Goal: Task Accomplishment & Management: Complete application form

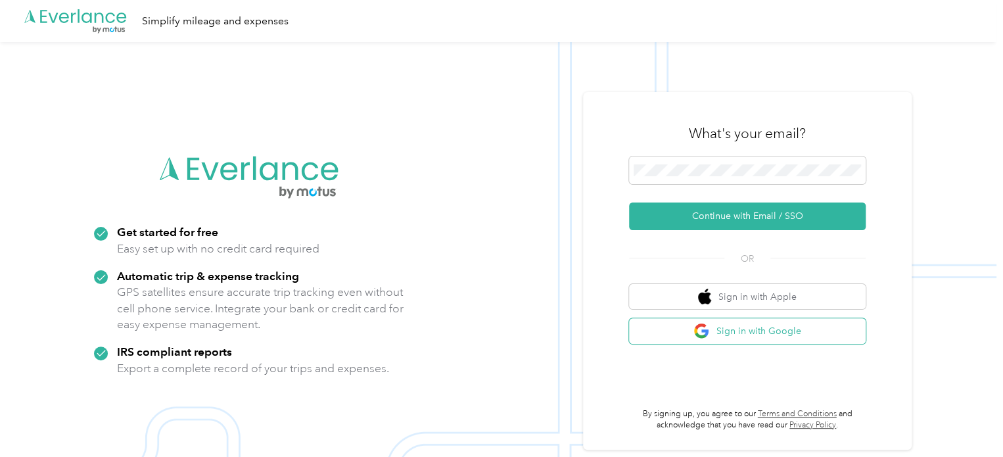
click at [740, 323] on button "Sign in with Google" at bounding box center [747, 331] width 237 height 26
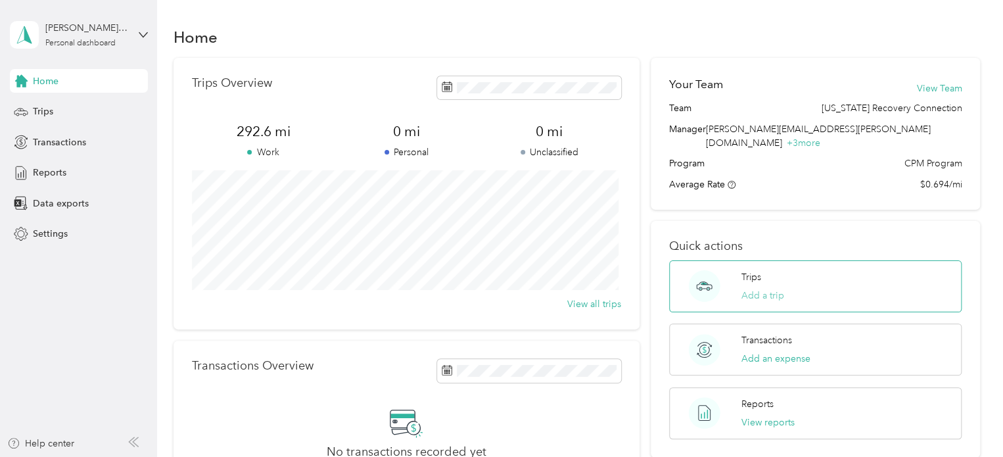
click at [756, 288] on button "Add a trip" at bounding box center [762, 295] width 43 height 14
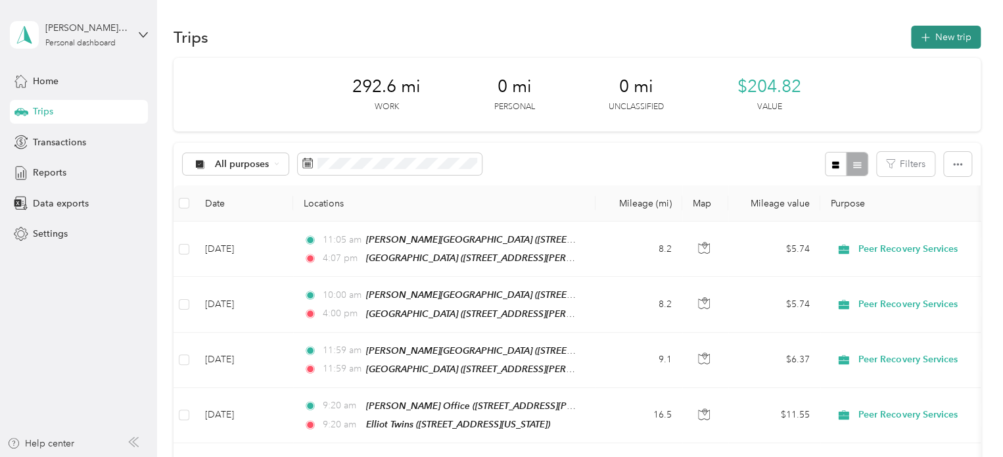
click at [950, 45] on button "New trip" at bounding box center [946, 37] width 70 height 23
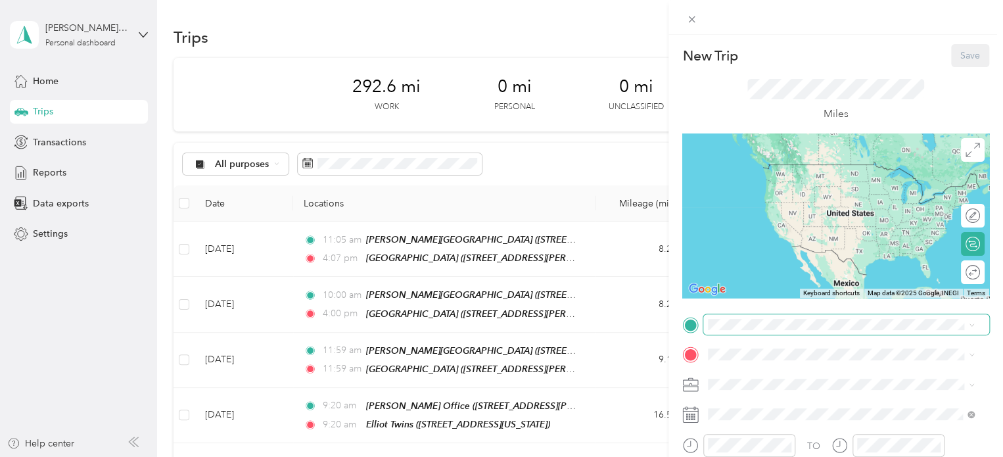
click at [738, 317] on span at bounding box center [846, 324] width 286 height 21
click at [795, 189] on span "[STREET_ADDRESS][US_STATE]" at bounding box center [798, 188] width 131 height 11
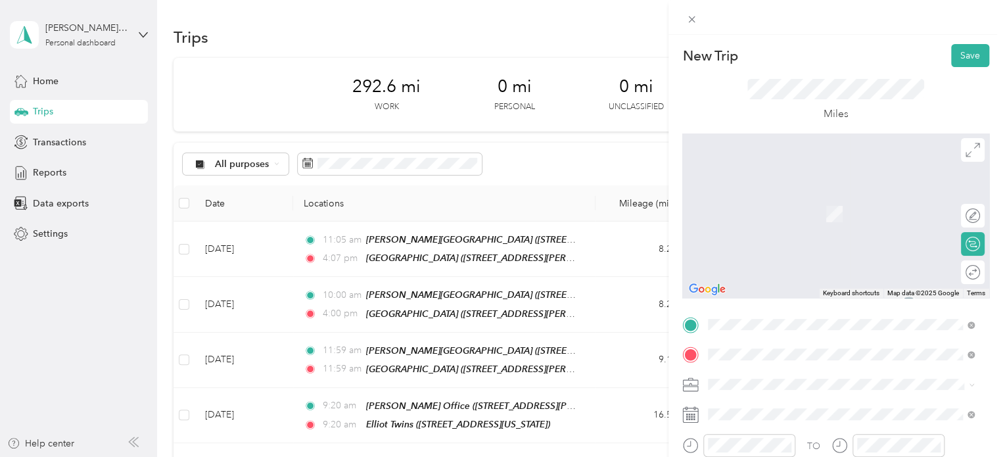
click at [800, 219] on span "[STREET_ADDRESS][PERSON_NAME][US_STATE]" at bounding box center [835, 218] width 204 height 11
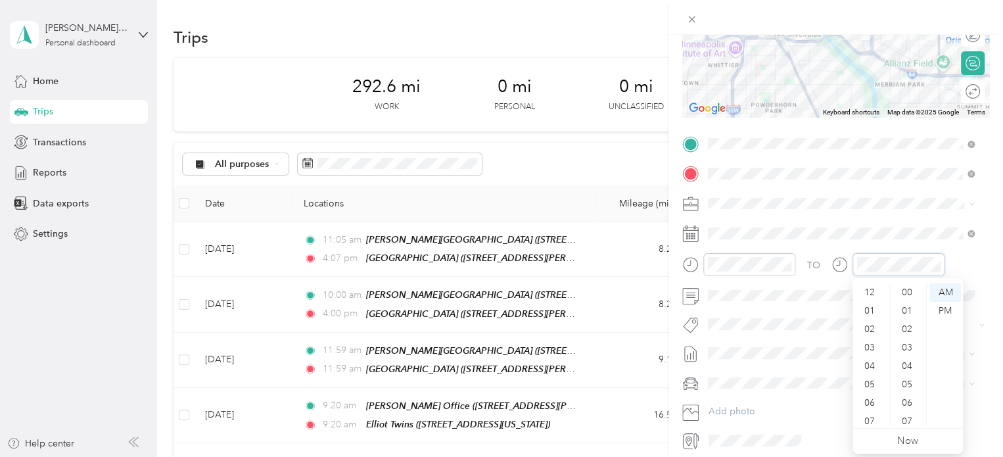
scroll to position [79, 0]
click at [939, 306] on div "PM" at bounding box center [945, 311] width 32 height 18
click at [897, 256] on div at bounding box center [898, 264] width 92 height 23
click at [933, 260] on icon "close-circle" at bounding box center [934, 264] width 9 height 9
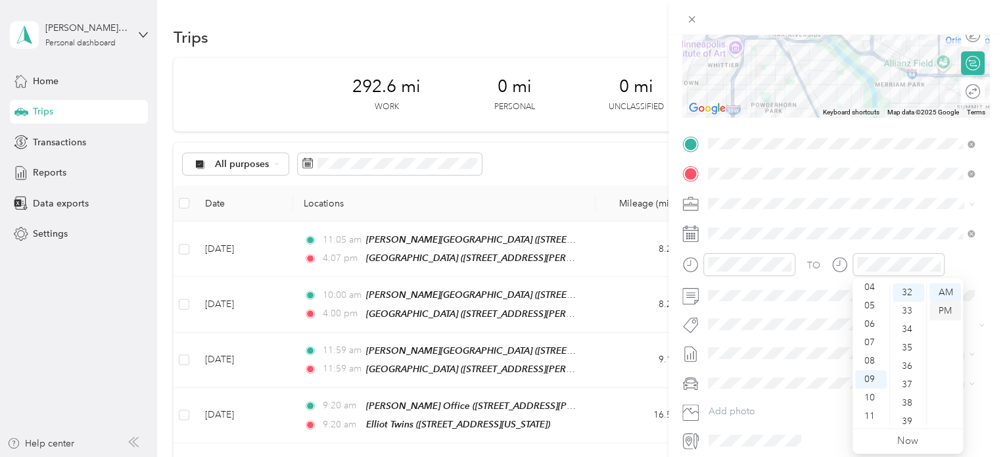
click at [946, 313] on div "PM" at bounding box center [945, 311] width 32 height 18
click at [867, 291] on div "04" at bounding box center [871, 287] width 32 height 18
click at [949, 312] on div "PM" at bounding box center [945, 311] width 32 height 18
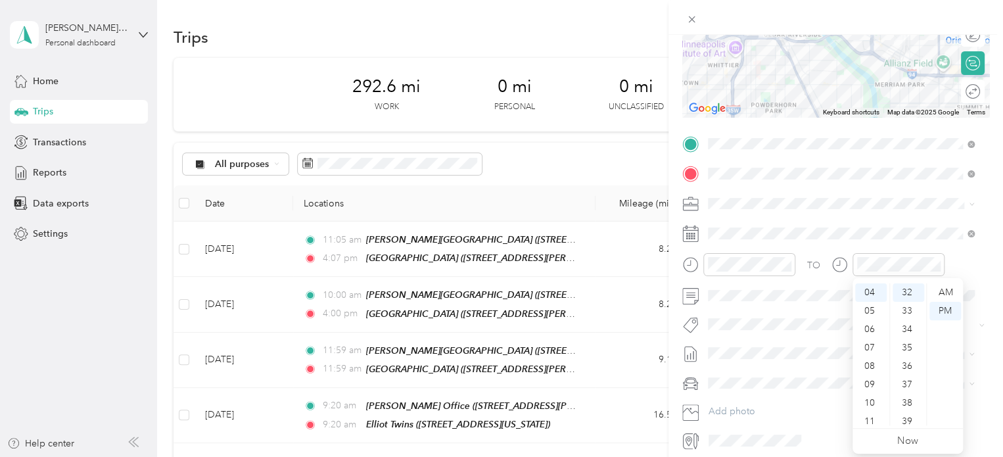
click at [972, 307] on div "TO Add photo" at bounding box center [835, 291] width 307 height 317
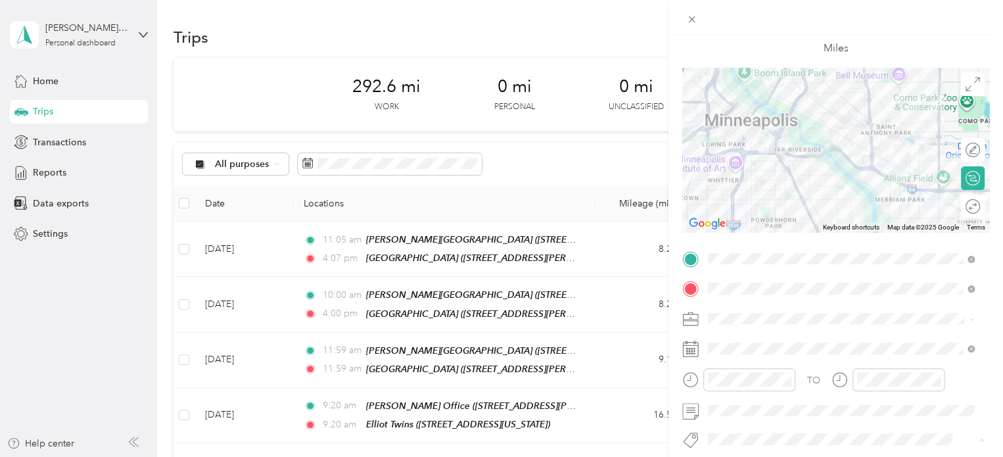
scroll to position [0, 0]
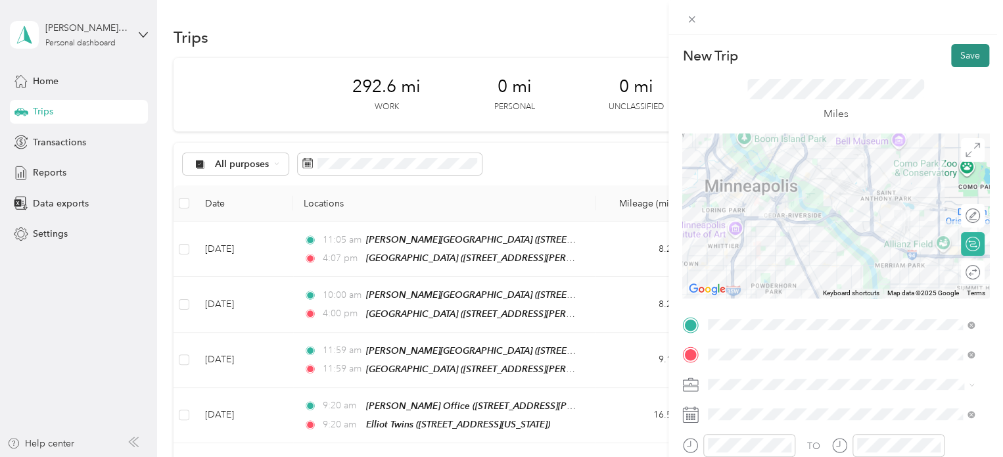
click at [959, 53] on button "Save" at bounding box center [970, 55] width 38 height 23
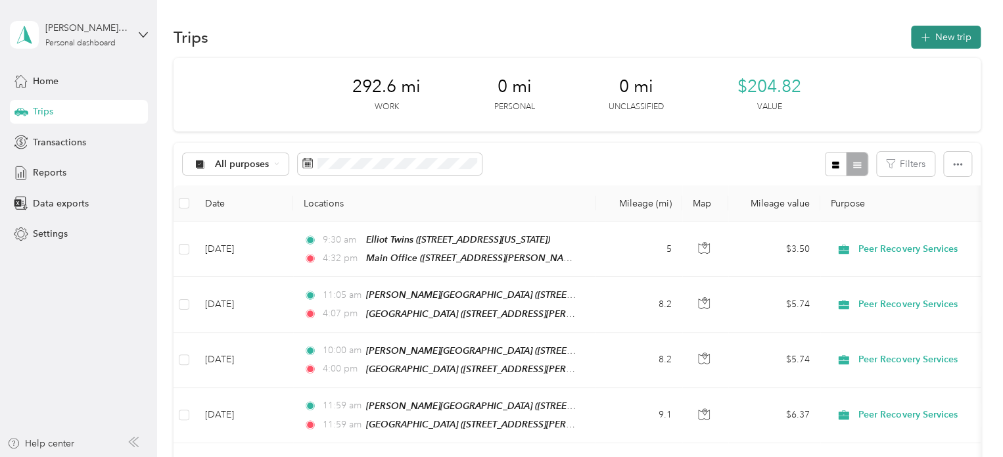
click at [932, 39] on button "New trip" at bounding box center [946, 37] width 70 height 23
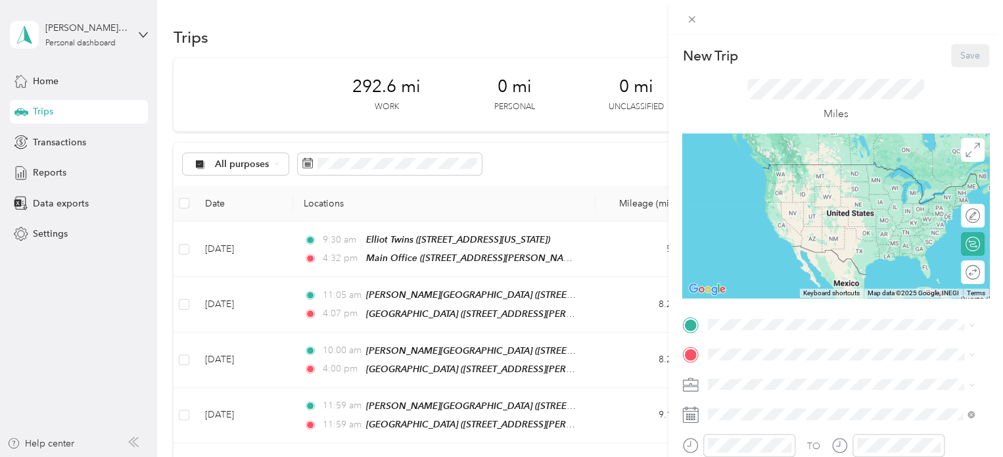
drag, startPoint x: 715, startPoint y: 420, endPoint x: 691, endPoint y: 417, distance: 24.5
click at [691, 417] on div at bounding box center [835, 413] width 307 height 21
drag, startPoint x: 691, startPoint y: 417, endPoint x: 654, endPoint y: 137, distance: 283.0
click at [654, 137] on div "New Trip Save This trip cannot be edited because it is either under review, app…" at bounding box center [501, 228] width 1003 height 457
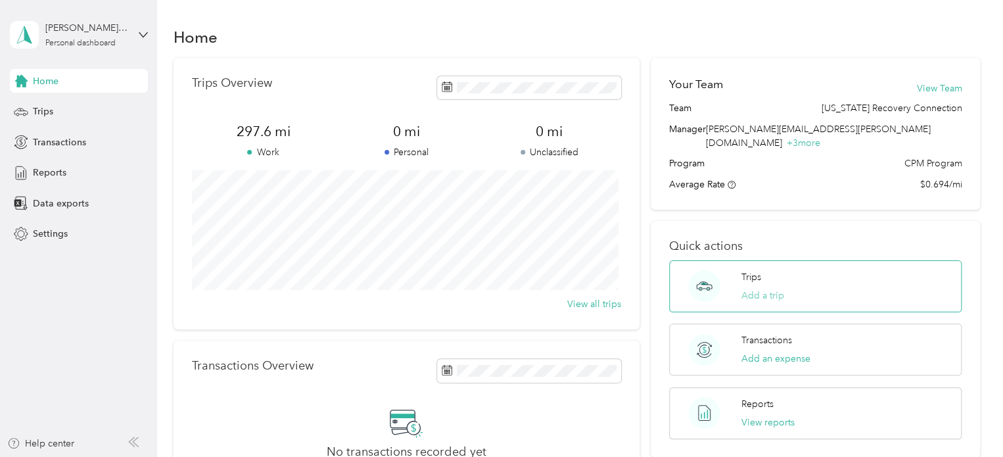
click at [761, 288] on button "Add a trip" at bounding box center [762, 295] width 43 height 14
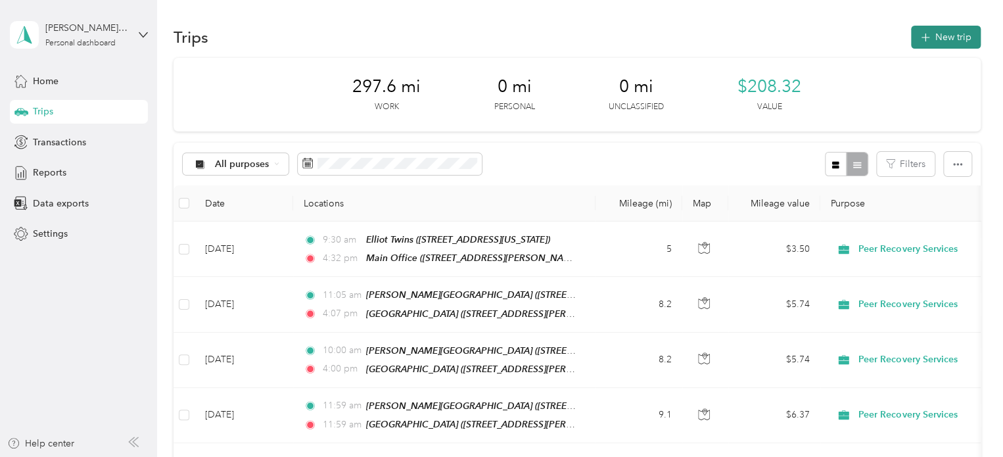
click at [940, 31] on button "New trip" at bounding box center [946, 37] width 70 height 23
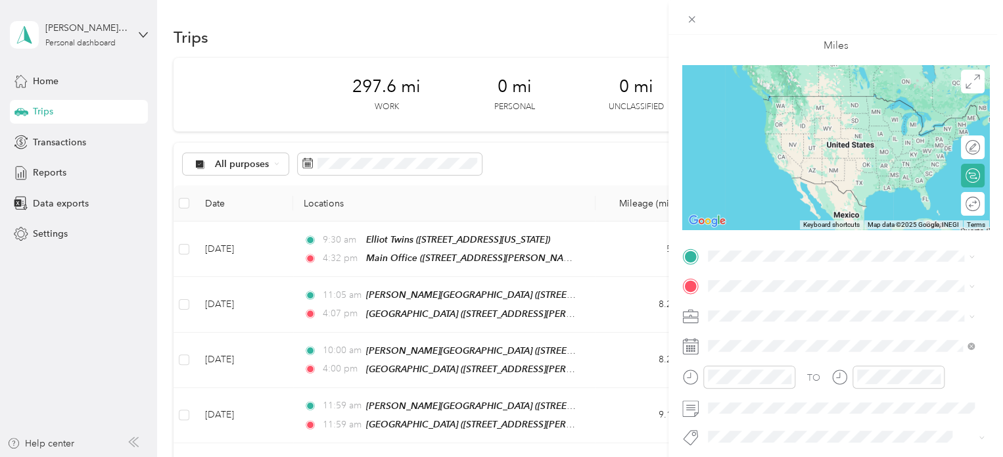
scroll to position [70, 0]
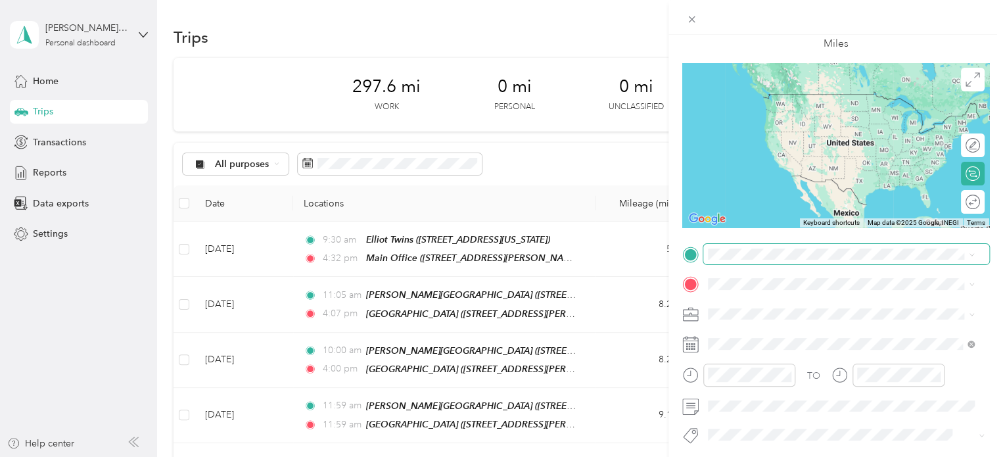
click at [719, 456] on div "New Trip Save This trip cannot be edited because it is either under review, app…" at bounding box center [498, 457] width 996 height 0
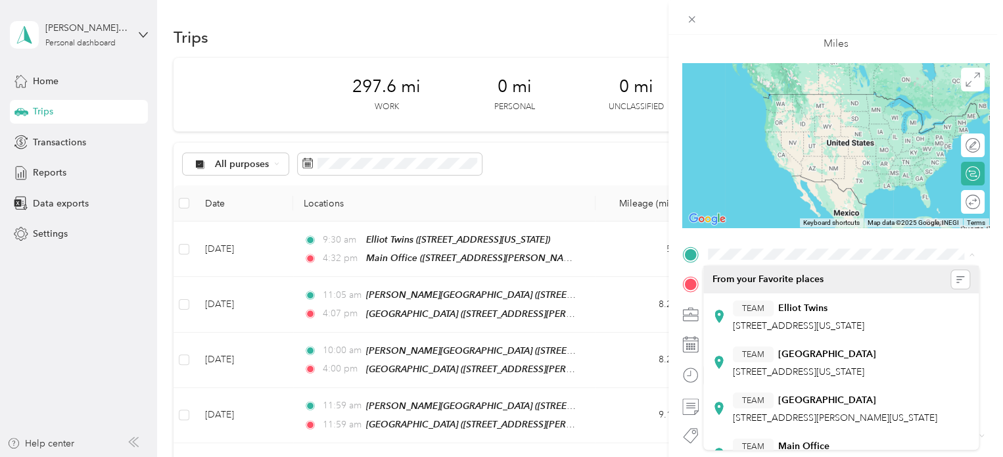
click at [650, 222] on div "New Trip Save This trip cannot be edited because it is either under review, app…" at bounding box center [501, 228] width 1003 height 457
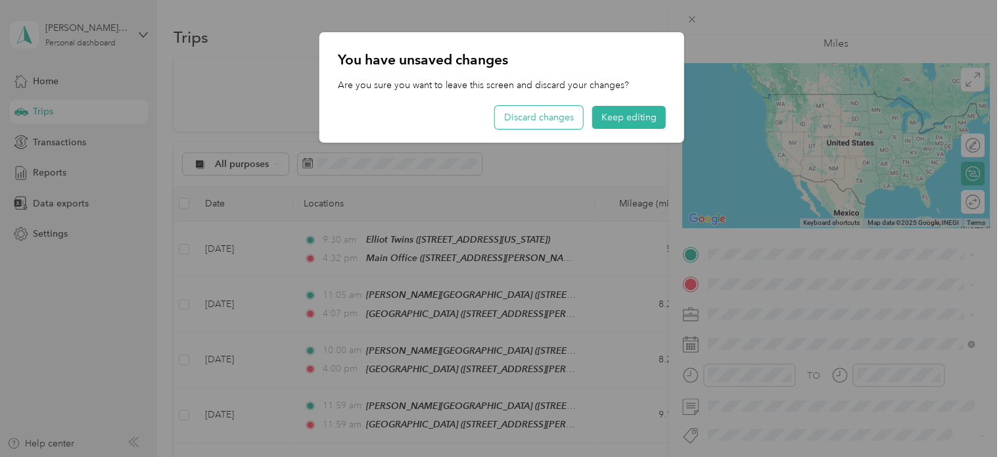
click at [572, 114] on button "Discard changes" at bounding box center [539, 117] width 88 height 23
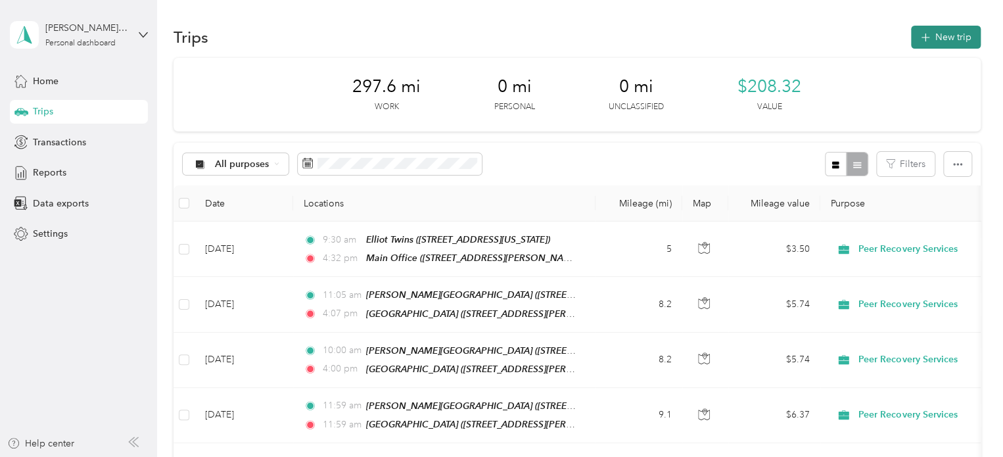
click at [932, 37] on button "New trip" at bounding box center [946, 37] width 70 height 23
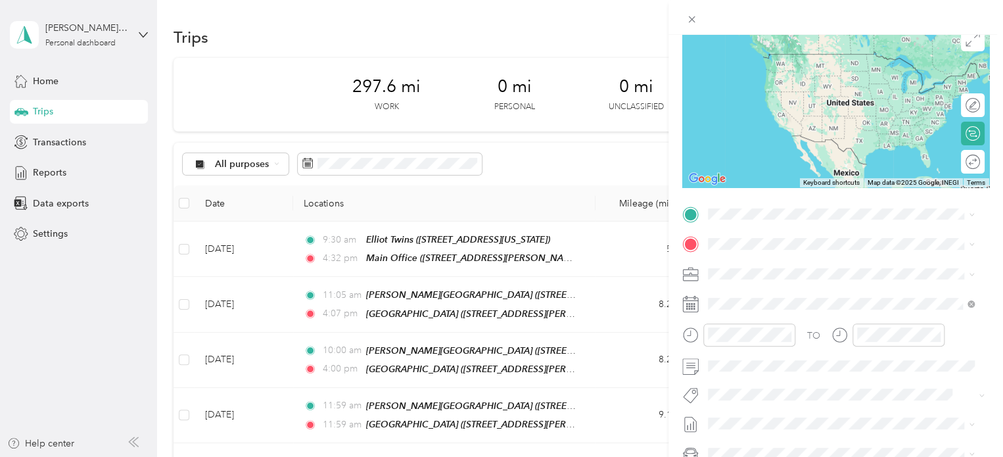
scroll to position [110, 0]
click at [685, 307] on icon at bounding box center [690, 304] width 16 height 16
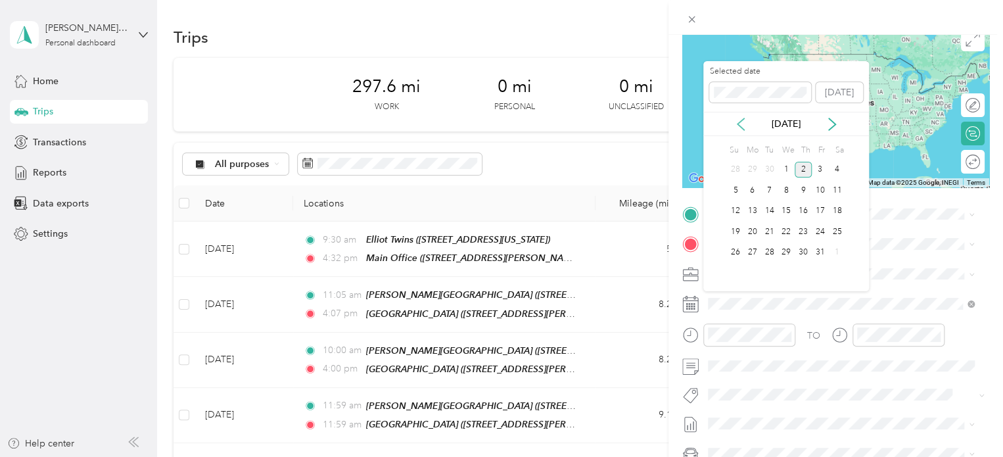
click at [741, 118] on icon at bounding box center [740, 124] width 13 height 13
click at [765, 251] on div "30" at bounding box center [769, 252] width 17 height 16
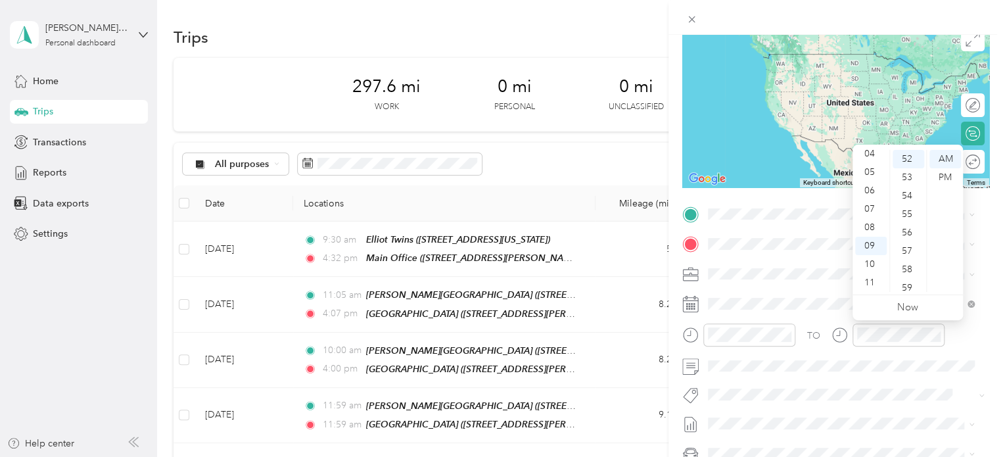
scroll to position [78, 0]
click at [873, 155] on div "04" at bounding box center [871, 154] width 32 height 18
click at [902, 156] on div "02" at bounding box center [908, 162] width 32 height 18
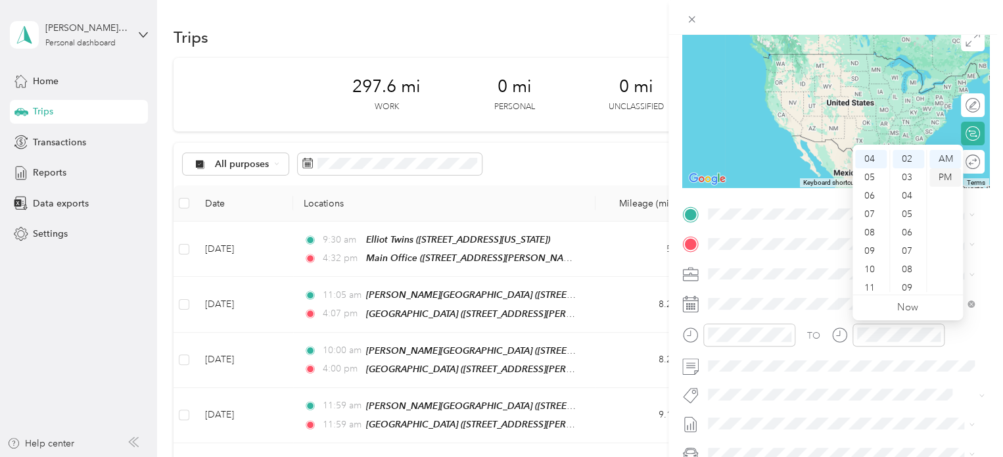
click at [943, 180] on div "PM" at bounding box center [945, 177] width 32 height 18
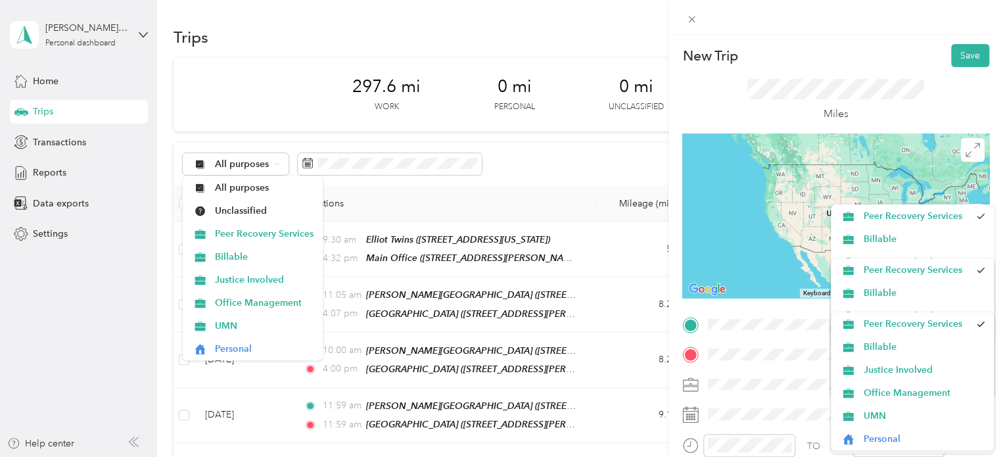
scroll to position [47, 0]
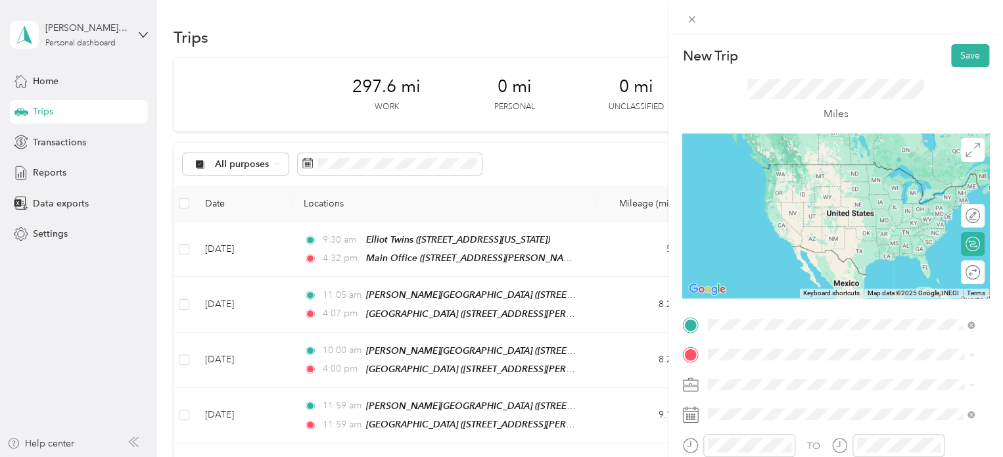
click at [798, 195] on div "TEAM Main Office [STREET_ADDRESS][PERSON_NAME][US_STATE]" at bounding box center [835, 179] width 204 height 32
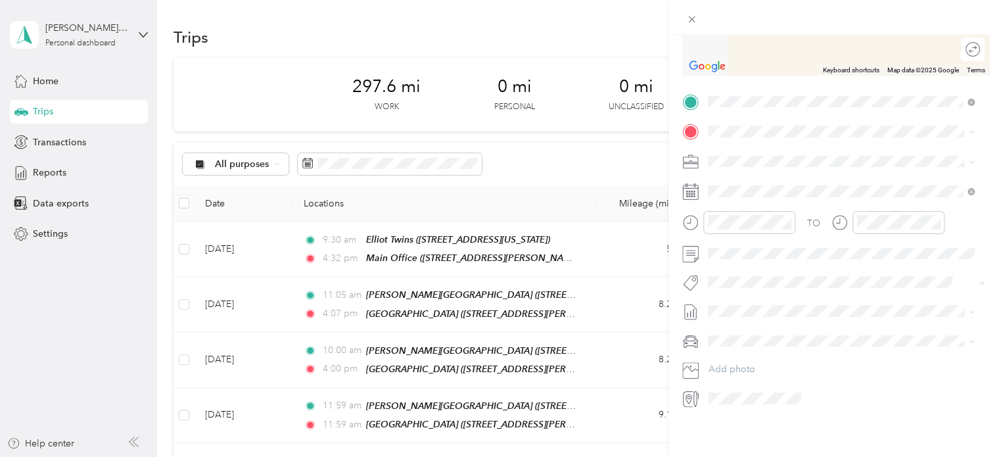
scroll to position [232, 0]
click at [806, 273] on strong "[GEOGRAPHIC_DATA]" at bounding box center [827, 267] width 98 height 12
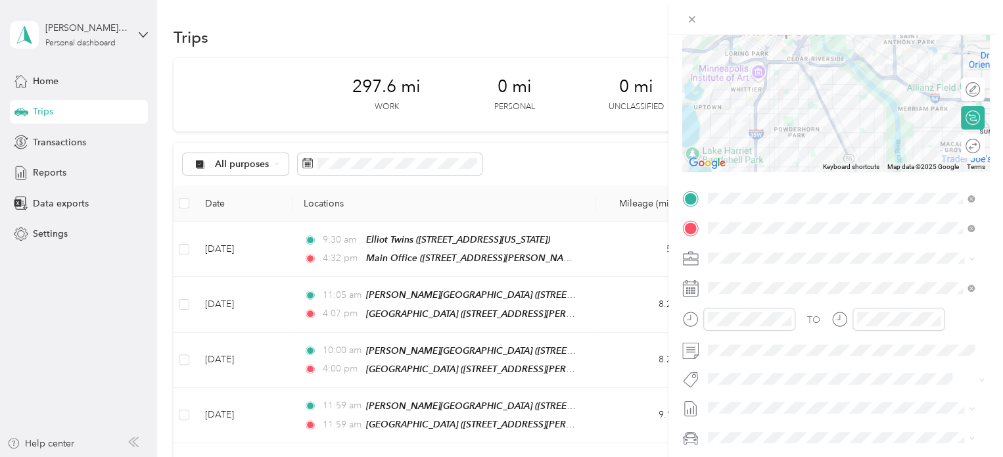
scroll to position [0, 0]
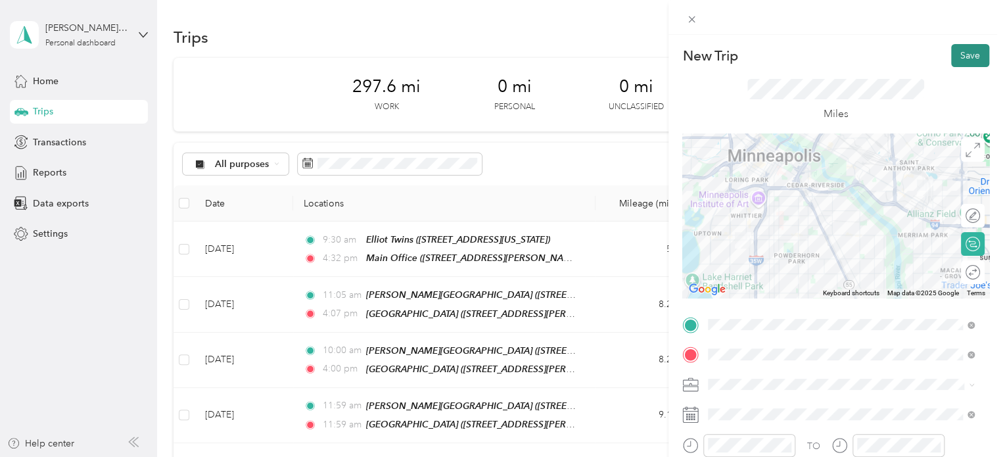
click at [959, 49] on button "Save" at bounding box center [970, 55] width 38 height 23
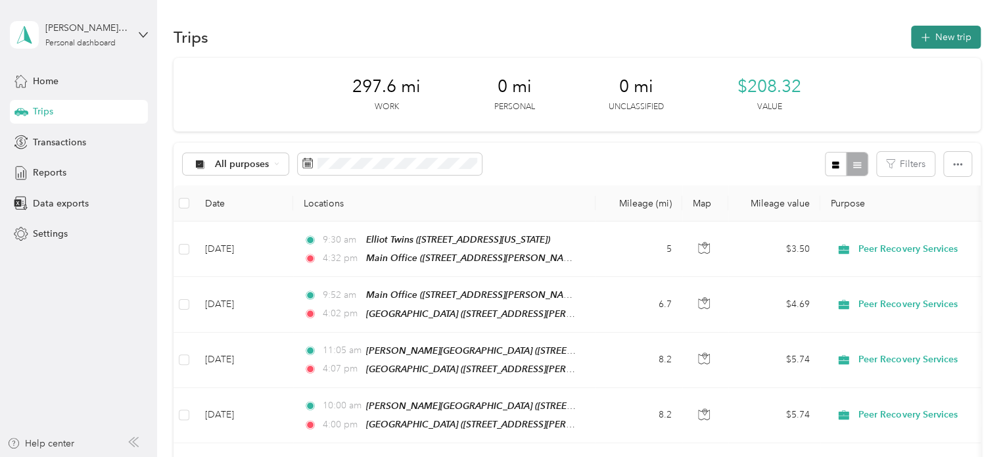
click at [945, 38] on button "New trip" at bounding box center [946, 37] width 70 height 23
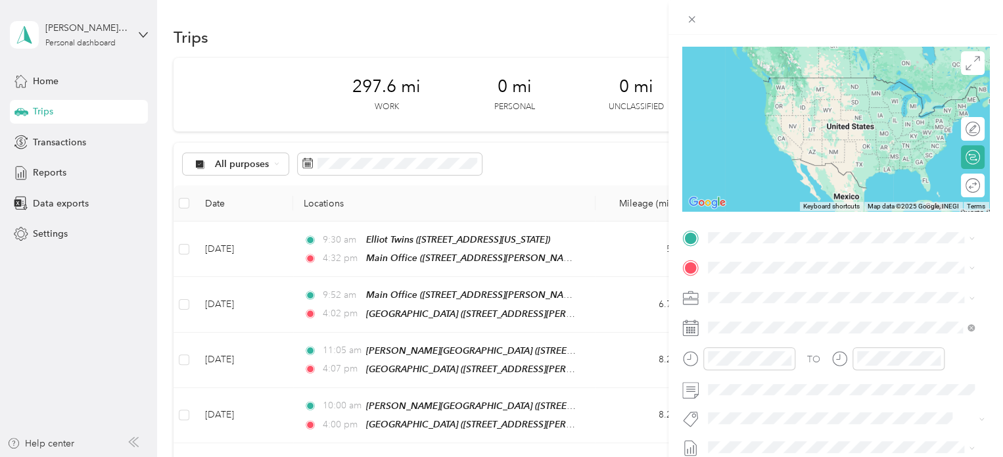
scroll to position [89, 0]
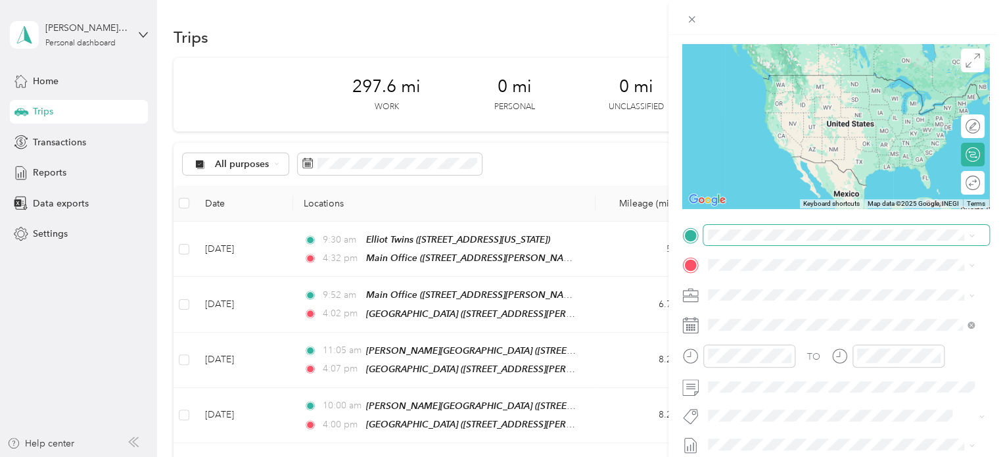
click at [761, 227] on span at bounding box center [846, 235] width 286 height 21
click at [780, 292] on strong "Main Office" at bounding box center [803, 289] width 51 height 12
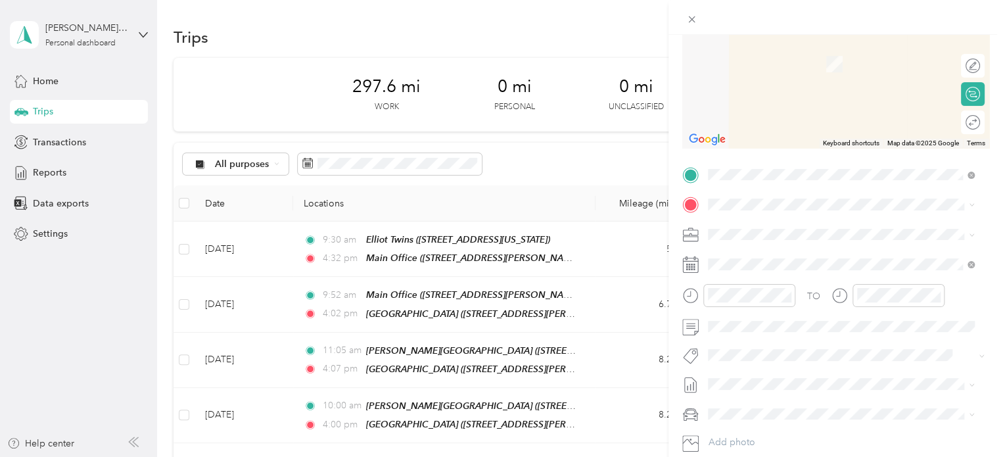
scroll to position [151, 0]
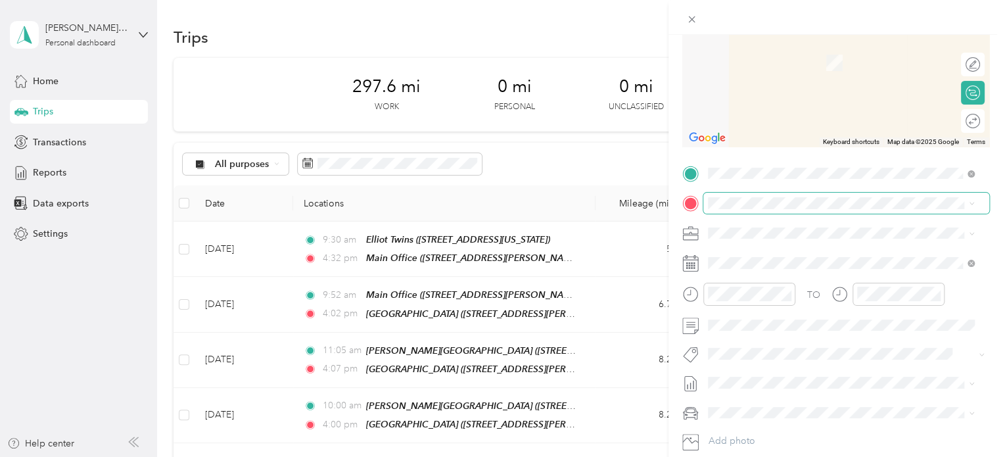
click at [749, 456] on div "New Trip Save This trip cannot be edited because it is either under review, app…" at bounding box center [498, 457] width 996 height 0
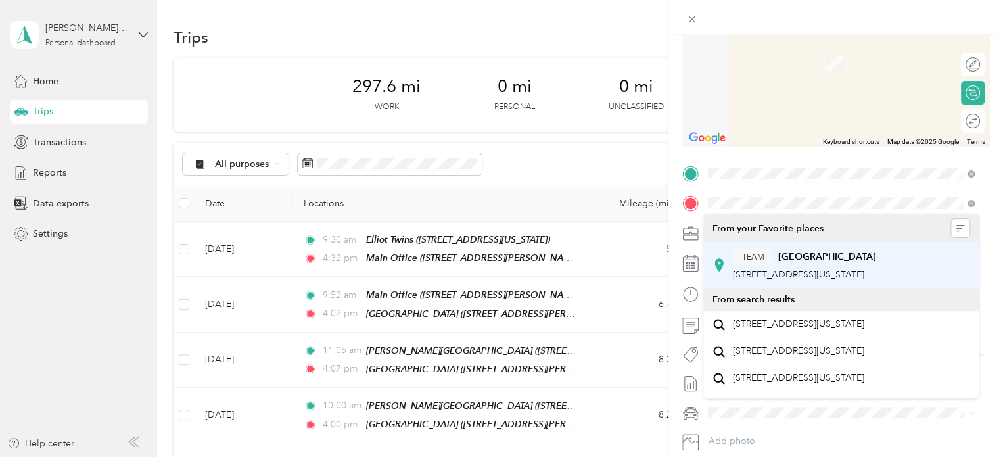
click at [767, 249] on button "TEAM" at bounding box center [753, 257] width 41 height 16
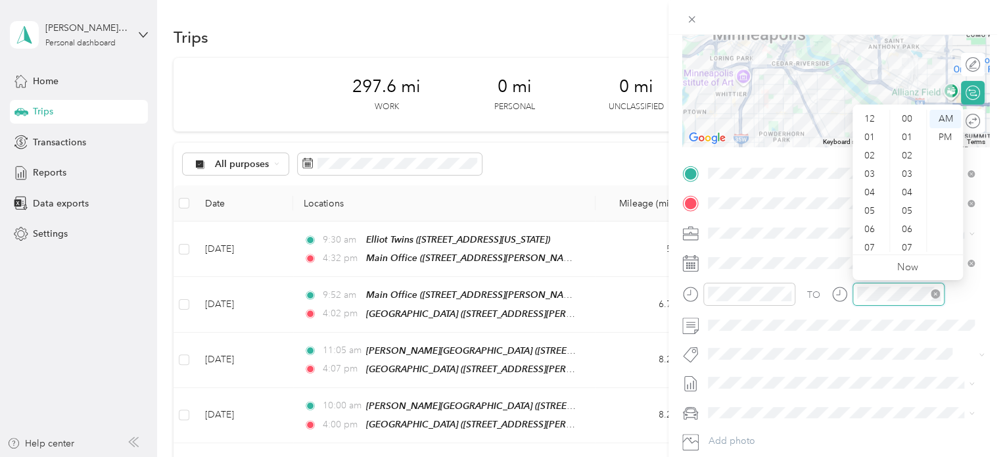
scroll to position [962, 0]
click at [878, 121] on div "04" at bounding box center [871, 113] width 32 height 18
click at [912, 118] on div "00" at bounding box center [908, 119] width 32 height 18
click at [942, 133] on div "PM" at bounding box center [945, 137] width 32 height 18
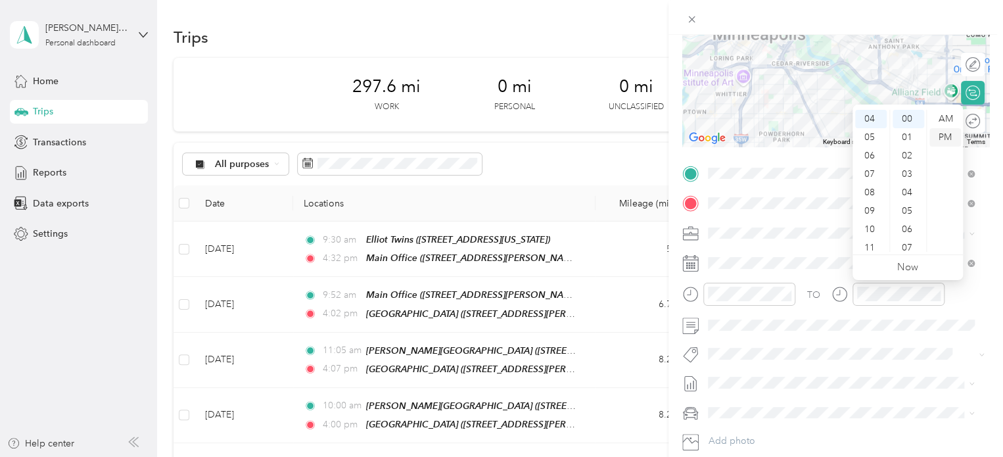
click at [942, 133] on div "PM" at bounding box center [945, 137] width 32 height 18
click at [931, 341] on div "TO Add photo" at bounding box center [835, 321] width 307 height 317
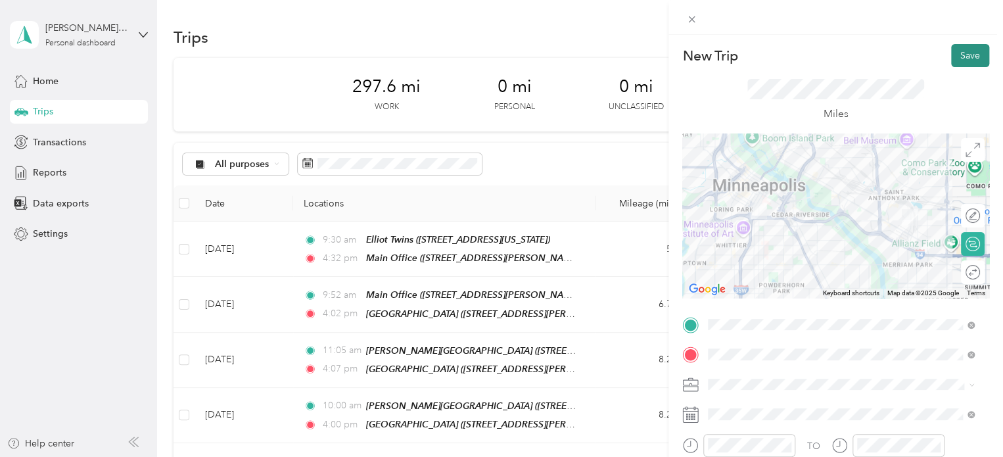
click at [953, 61] on button "Save" at bounding box center [970, 55] width 38 height 23
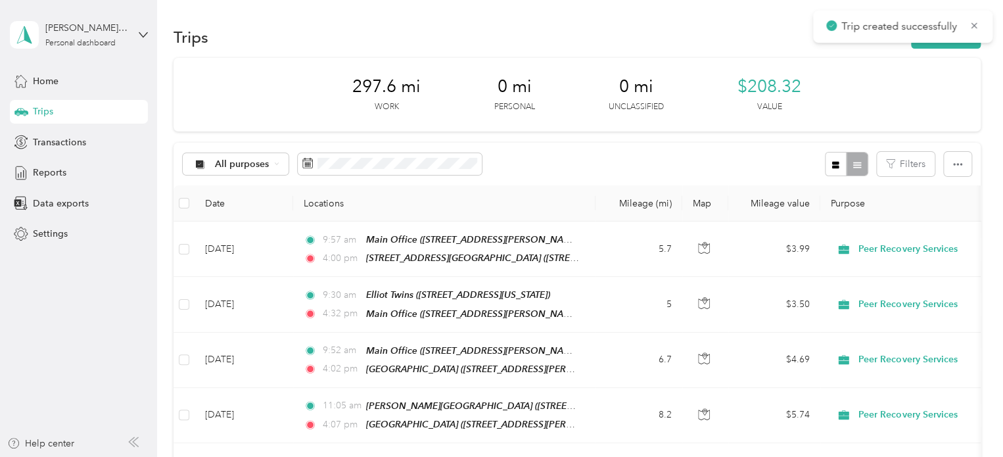
click at [972, 36] on div "Trip created successfully" at bounding box center [902, 27] width 179 height 32
click at [976, 23] on icon at bounding box center [974, 25] width 6 height 6
click at [949, 34] on button "New trip" at bounding box center [946, 37] width 70 height 23
